Goal: Task Accomplishment & Management: Use online tool/utility

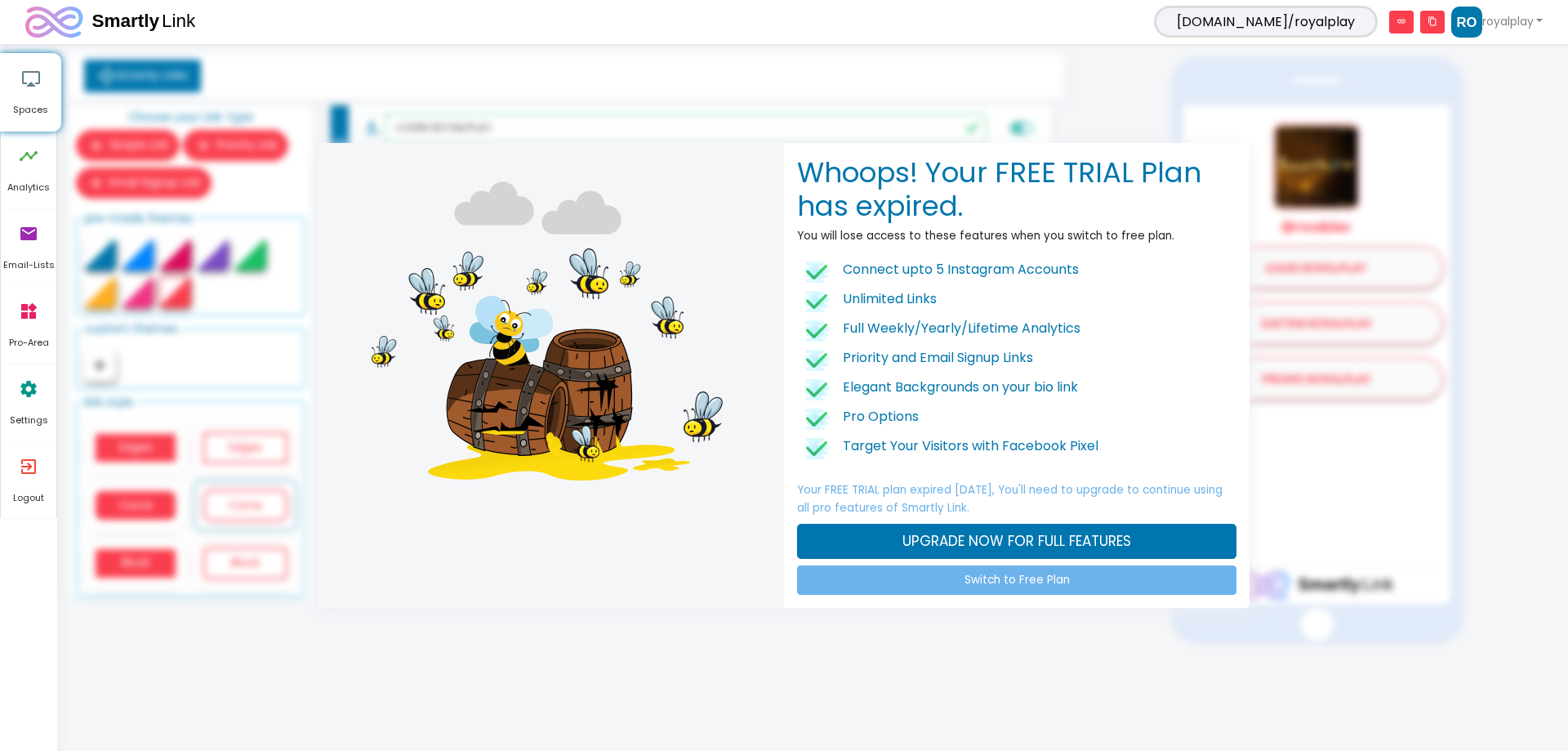
click at [818, 659] on div "Whoops! Your FREE TRIAL Plan has expired. You will lose access to these feature…" at bounding box center [784, 375] width 1568 height 751
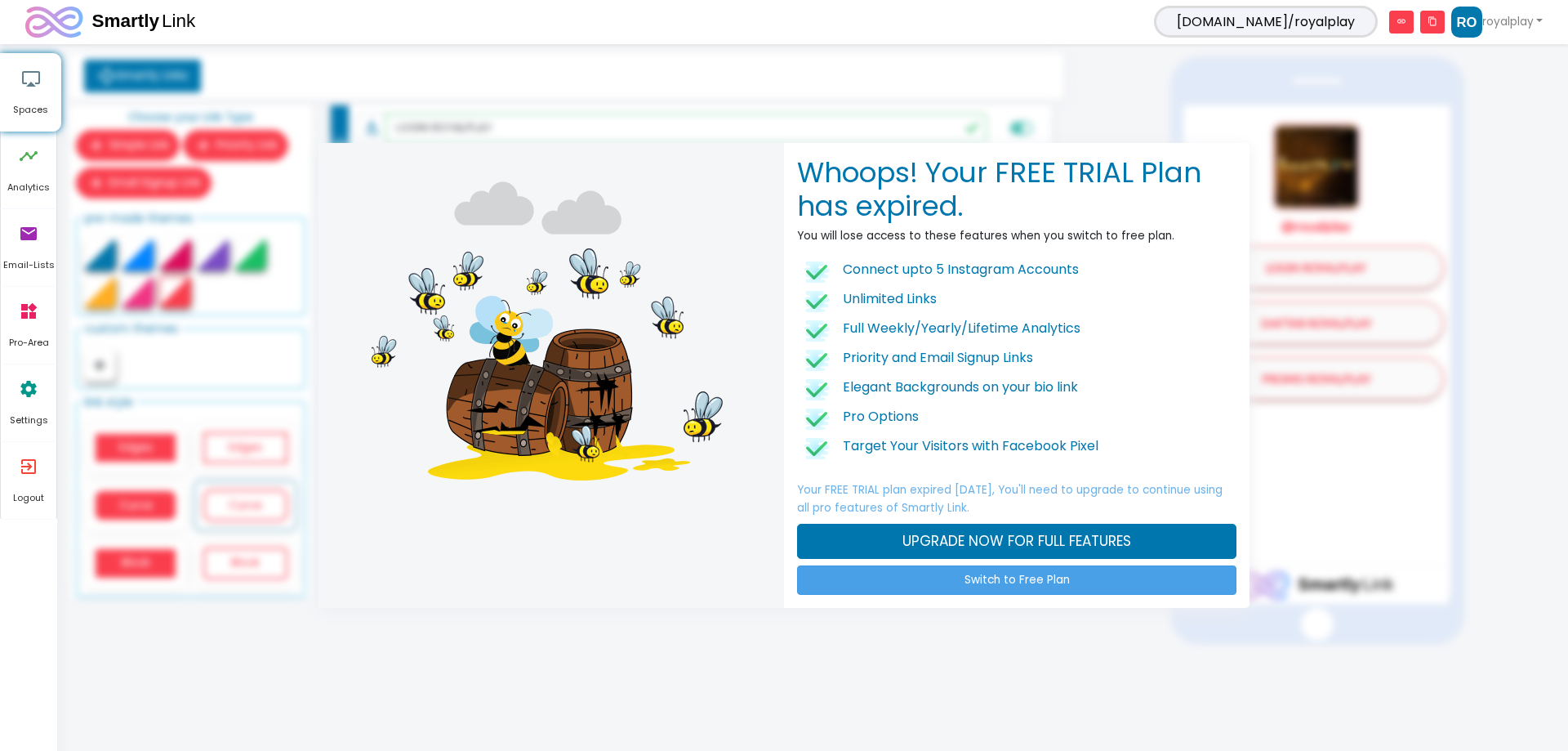
click at [1011, 575] on link "Switch to Free Plan" at bounding box center [1016, 580] width 439 height 30
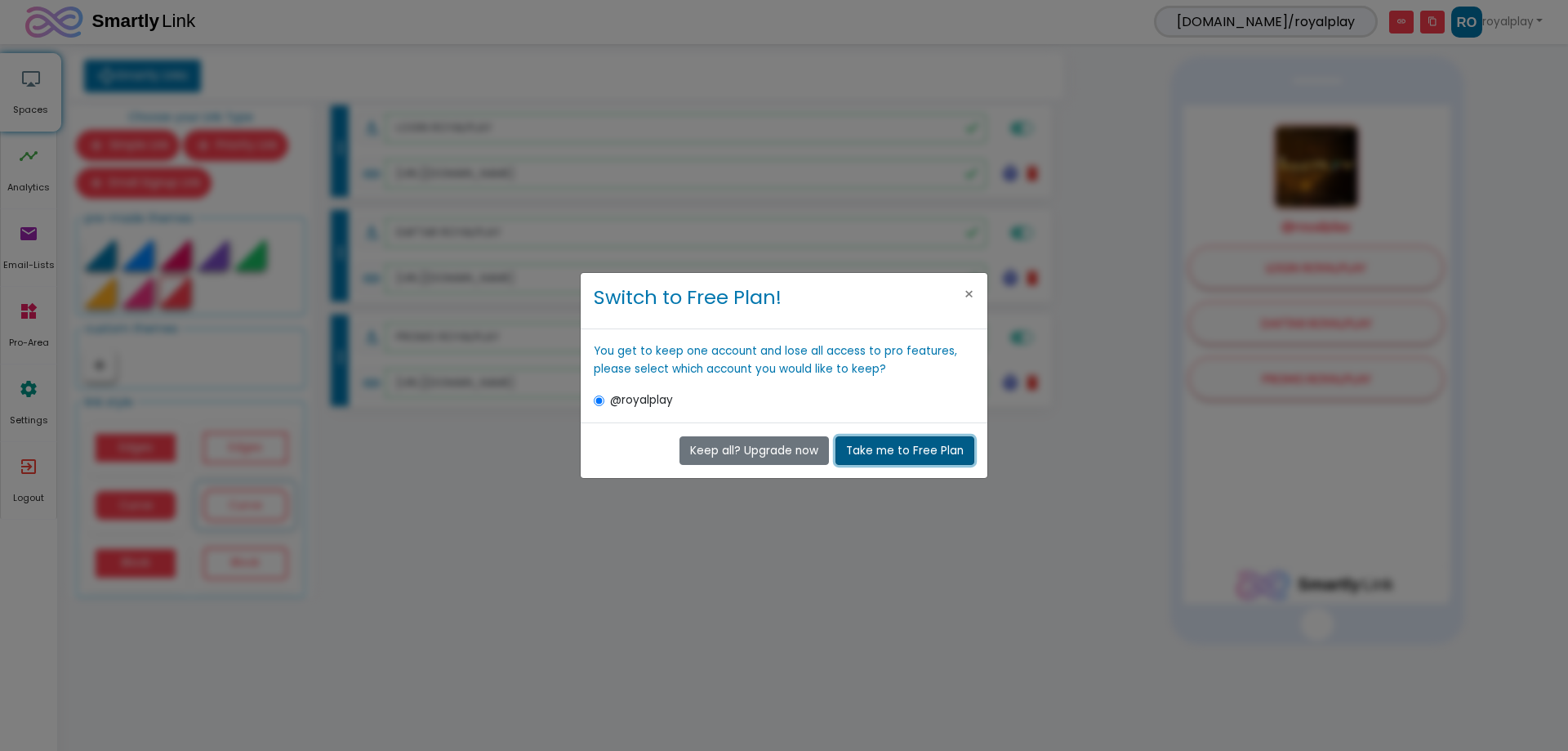
click at [887, 445] on button "Take me to Free Plan" at bounding box center [905, 451] width 139 height 30
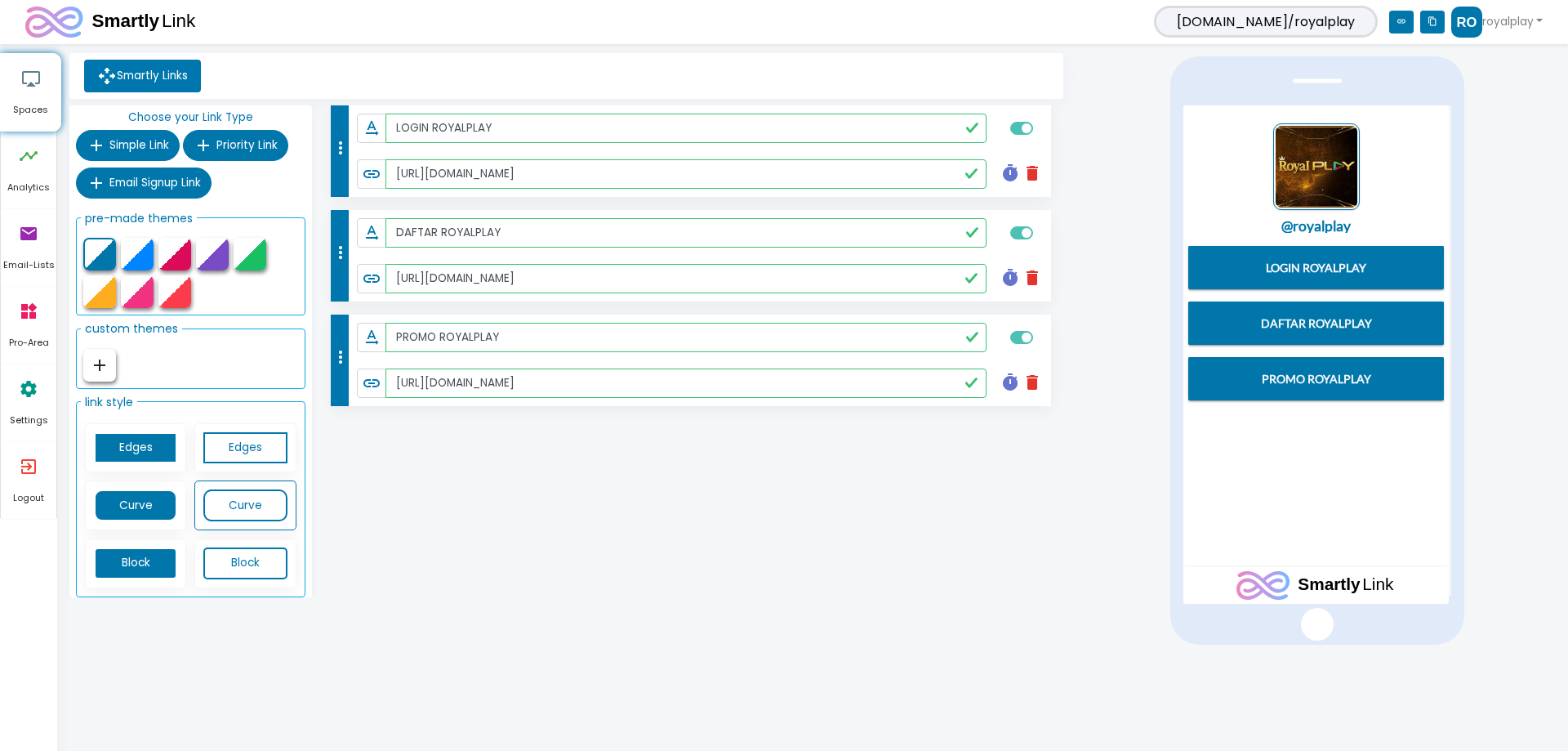
click at [864, 640] on div "Smartly Links Choose your Link Type add Simple Link add Priority Link add Email…" at bounding box center [566, 349] width 1002 height 592
click at [495, 180] on input "https://www.royalplayaf.com/" at bounding box center [686, 174] width 601 height 30
paste input "z.com"
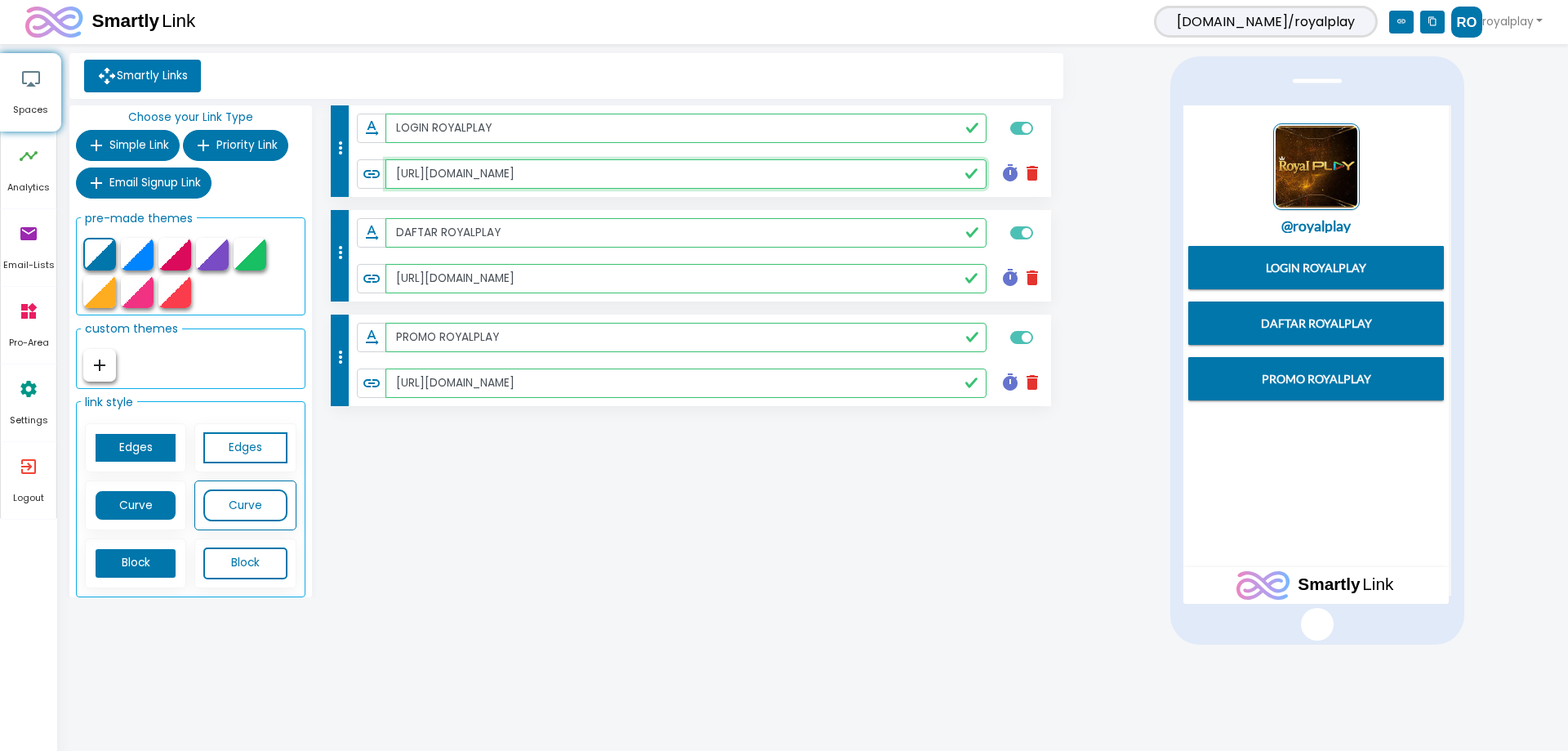
type input "[URL][DOMAIN_NAME]"
click at [412, 389] on input "https://www.royalplayaf.com/promotion" at bounding box center [686, 383] width 601 height 30
click at [557, 387] on input "https://www.royalplayaf.com/promotion" at bounding box center [686, 383] width 601 height 30
paste input "z"
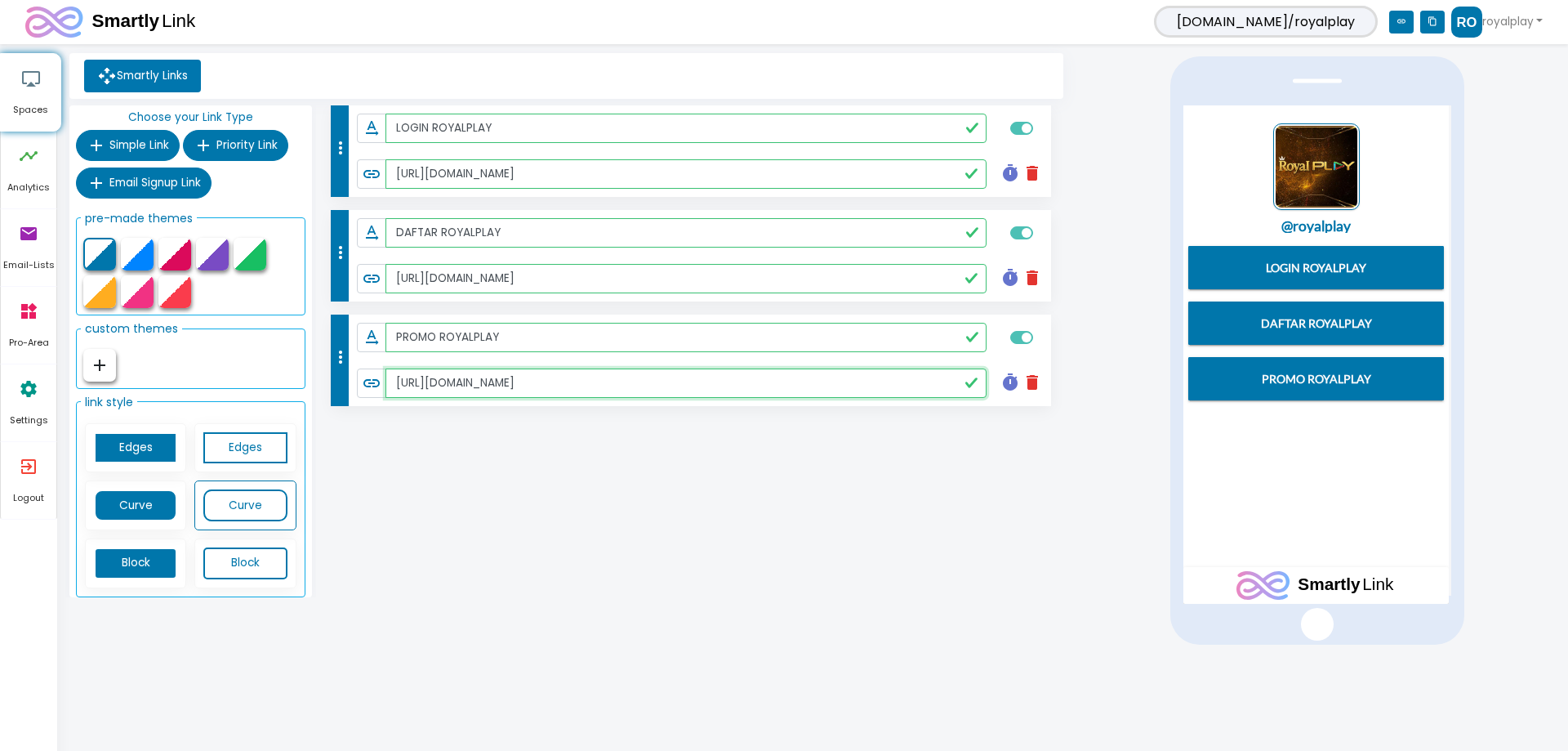
type input "[URL][DOMAIN_NAME]"
click at [917, 551] on div "more_vert text_rotation_none LOGIN ROYALPLAY link https://www.royalplayaz.com/ …" at bounding box center [692, 354] width 751 height 498
click at [674, 525] on div "more_vert text_rotation_none LOGIN ROYALPLAY link https://www.royalplayaz.com/ …" at bounding box center [692, 354] width 751 height 498
click at [533, 172] on input "[URL][DOMAIN_NAME]" at bounding box center [686, 174] width 601 height 30
click at [609, 171] on input "[URL][DOMAIN_NAME]" at bounding box center [686, 174] width 601 height 30
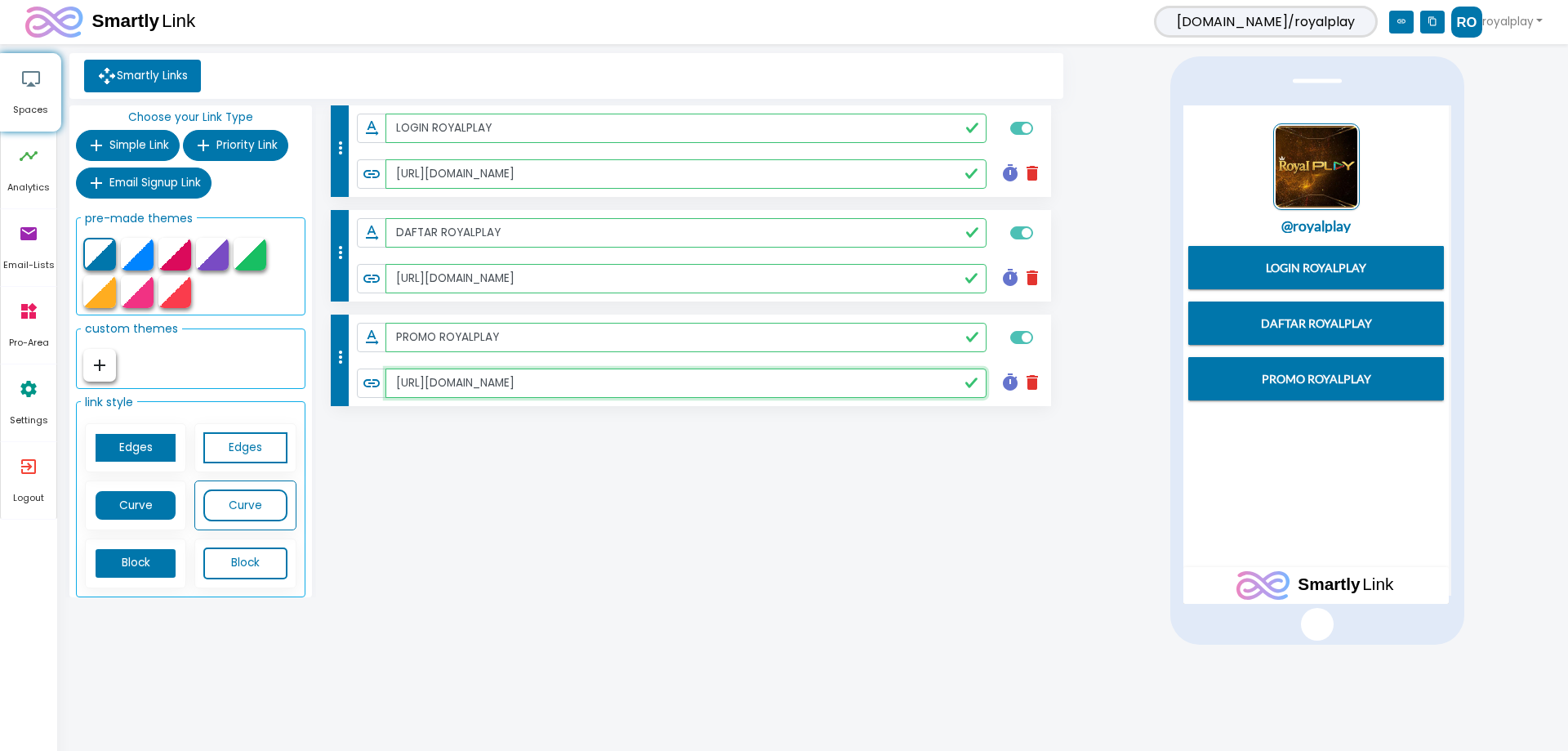
click at [574, 385] on input "[URL][DOMAIN_NAME]" at bounding box center [686, 383] width 601 height 30
click at [602, 175] on input "[URL][DOMAIN_NAME]" at bounding box center [686, 174] width 601 height 30
